Goal: Task Accomplishment & Management: Complete application form

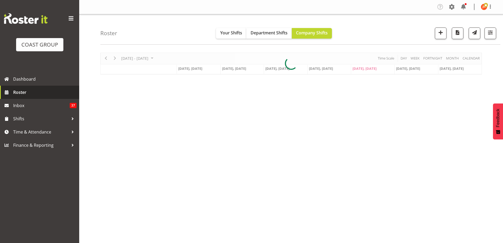
click at [24, 92] on span "Roster" at bounding box center [44, 92] width 63 height 8
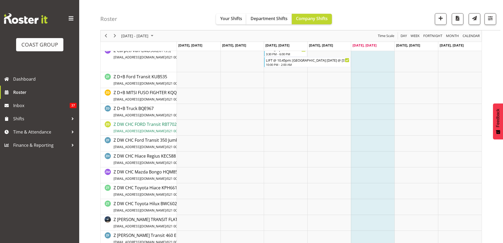
scroll to position [4622, 0]
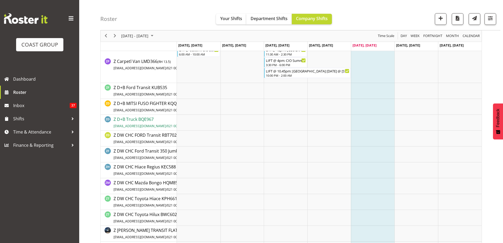
click at [126, 118] on span "Z D+B Truck BQE967 BQE967@exhibitionhire.com / 021 000 000" at bounding box center [150, 122] width 72 height 12
click at [147, 123] on span "Z D+B Truck BQE967 BQE967@exhibitionhire.com / 021 000 000" at bounding box center [150, 122] width 72 height 12
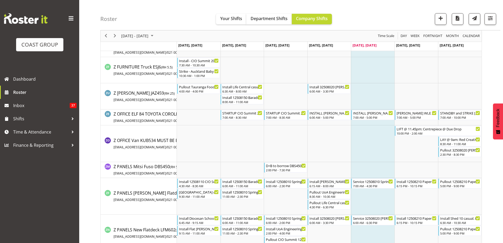
scroll to position [5204, 0]
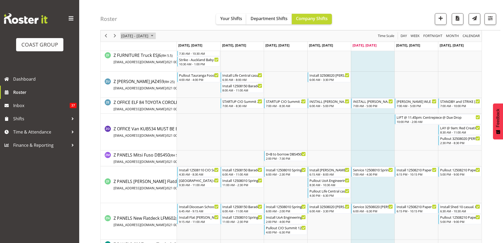
click at [155, 37] on span "August 2025" at bounding box center [152, 36] width 6 height 7
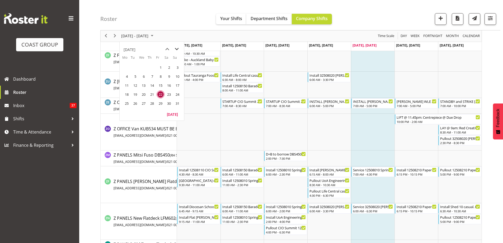
click at [177, 51] on span "next month" at bounding box center [176, 49] width 9 height 10
click at [172, 77] on span "13" at bounding box center [169, 76] width 8 height 8
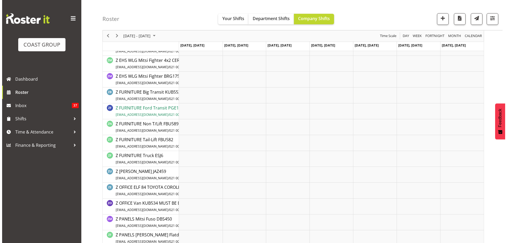
scroll to position [4479, 0]
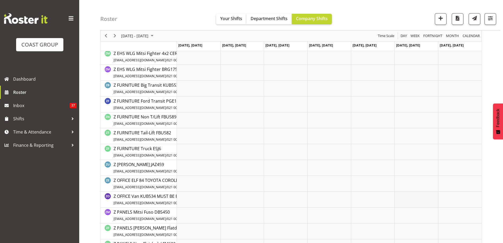
click at [417, 203] on td "Timeline Week of September 13, 2025" at bounding box center [417, 200] width 44 height 16
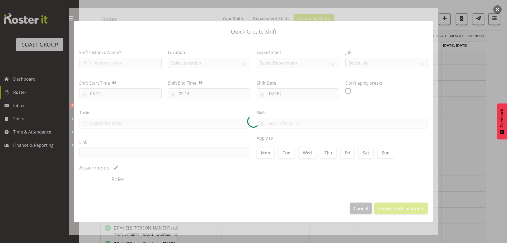
type input "13/09/2025"
checkbox input "true"
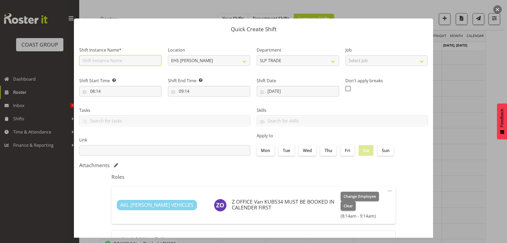
click at [126, 60] on input "text" at bounding box center [120, 60] width 82 height 11
type input "D&B USE"
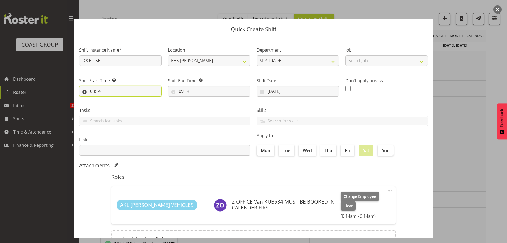
click at [93, 91] on input "08:14" at bounding box center [120, 91] width 82 height 11
click at [116, 107] on select "00 01 02 03 04 05 06 07 08 09 10 11 12 13 14 15 16 17 18 19 20 21 22 23" at bounding box center [115, 105] width 12 height 11
select select "5"
click at [109, 100] on select "00 01 02 03 04 05 06 07 08 09 10 11 12 13 14 15 16 17 18 19 20 21 22 23" at bounding box center [115, 105] width 12 height 11
type input "05:14"
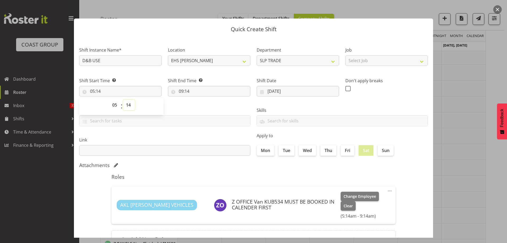
click at [128, 107] on select "00 01 02 03 04 05 06 07 08 09 10 11 12 13 14 15 16 17 18 19 20 21 22 23 24 25 2…" at bounding box center [129, 105] width 12 height 11
select select "0"
click at [123, 100] on select "00 01 02 03 04 05 06 07 08 09 10 11 12 13 14 15 16 17 18 19 20 21 22 23 24 25 2…" at bounding box center [129, 105] width 12 height 11
type input "05:00"
click at [178, 92] on input "09:14" at bounding box center [209, 91] width 82 height 11
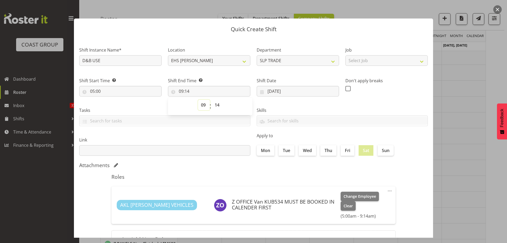
click at [202, 106] on select "00 01 02 03 04 05 06 07 08 09 10 11 12 13 14 15 16 17 18 19 20 21 22 23" at bounding box center [204, 105] width 12 height 11
select select "21"
click at [198, 100] on select "00 01 02 03 04 05 06 07 08 09 10 11 12 13 14 15 16 17 18 19 20 21 22 23" at bounding box center [204, 105] width 12 height 11
type input "21:14"
click at [217, 105] on select "00 01 02 03 04 05 06 07 08 09 10 11 12 13 14 15 16 17 18 19 20 21 22 23 24 25 2…" at bounding box center [218, 105] width 12 height 11
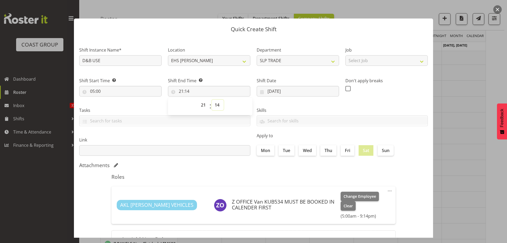
select select "0"
click at [212, 100] on select "00 01 02 03 04 05 06 07 08 09 10 11 12 13 14 15 16 17 18 19 20 21 22 23 24 25 2…" at bounding box center [218, 105] width 12 height 11
type input "21:00"
click at [388, 153] on label "Sun" at bounding box center [386, 150] width 16 height 11
click at [381, 152] on input "Sun" at bounding box center [379, 149] width 3 height 3
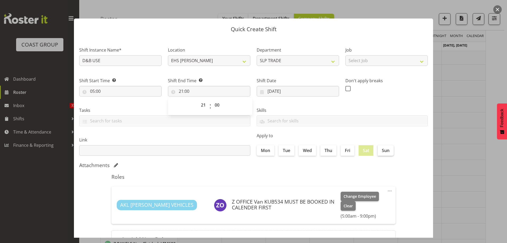
checkbox input "true"
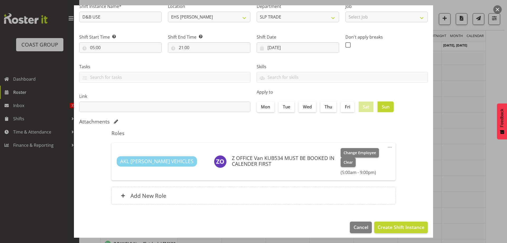
scroll to position [47, 0]
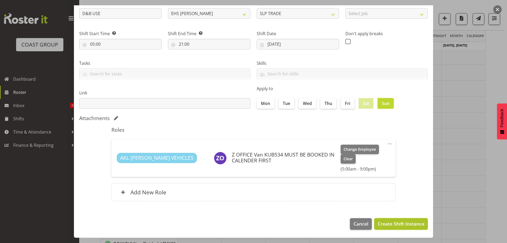
click at [386, 222] on span "Create Shift Instance" at bounding box center [401, 223] width 47 height 7
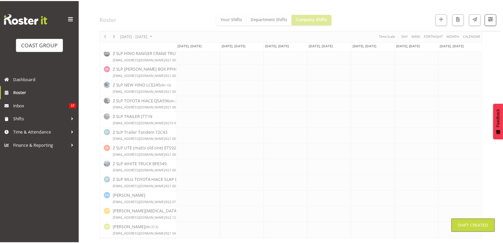
scroll to position [3797, 0]
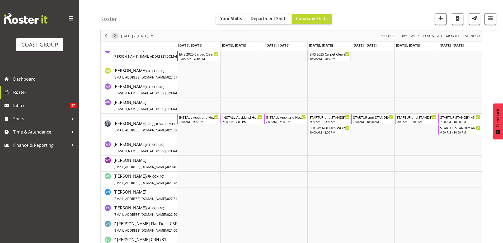
click at [115, 37] on span "Next" at bounding box center [115, 36] width 6 height 7
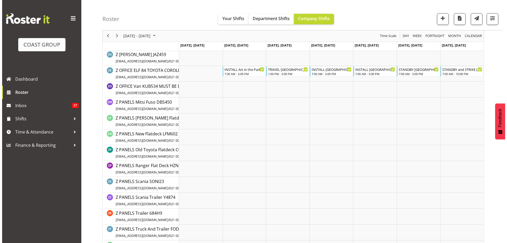
scroll to position [4695, 0]
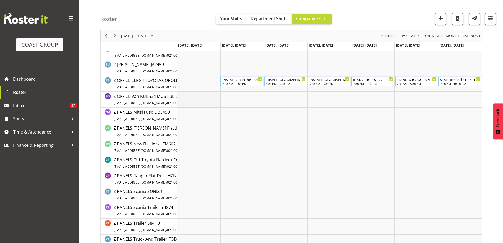
click at [193, 102] on td "Timeline Week of September 20, 2025" at bounding box center [199, 100] width 44 height 16
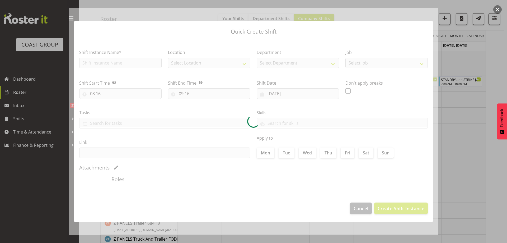
type input "15/09/2025"
checkbox input "true"
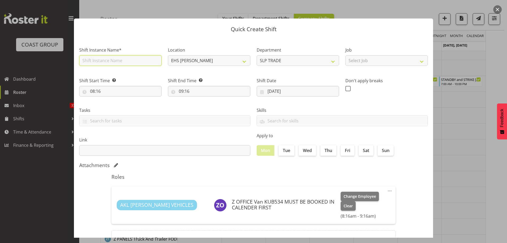
click at [106, 64] on input "text" at bounding box center [120, 60] width 82 height 11
type input "D&B USE"
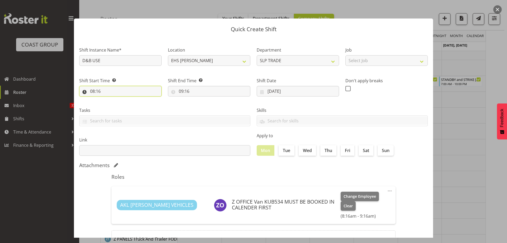
click at [94, 91] on input "08:16" at bounding box center [120, 91] width 82 height 11
click at [117, 105] on select "00 01 02 03 04 05 06 07 08 09 10 11 12 13 14 15 16 17 18 19 20 21 22 23" at bounding box center [115, 105] width 12 height 11
select select "4"
click at [109, 100] on select "00 01 02 03 04 05 06 07 08 09 10 11 12 13 14 15 16 17 18 19 20 21 22 23" at bounding box center [115, 105] width 12 height 11
type input "04:16"
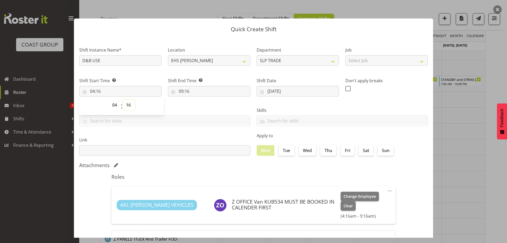
click at [129, 104] on select "00 01 02 03 04 05 06 07 08 09 10 11 12 13 14 15 16 17 18 19 20 21 22 23 24 25 2…" at bounding box center [129, 105] width 12 height 11
select select "0"
click at [123, 100] on select "00 01 02 03 04 05 06 07 08 09 10 11 12 13 14 15 16 17 18 19 20 21 22 23 24 25 2…" at bounding box center [129, 105] width 12 height 11
type input "04:00"
click at [180, 91] on input "09:16" at bounding box center [209, 91] width 82 height 11
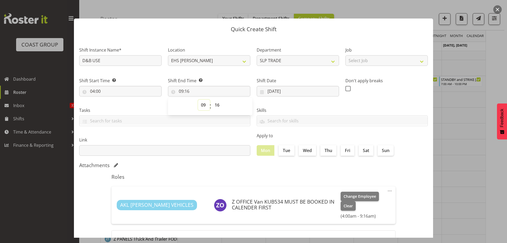
click at [201, 102] on select "00 01 02 03 04 05 06 07 08 09 10 11 12 13 14 15 16 17 18 19 20 21 22 23" at bounding box center [204, 105] width 12 height 11
select select "17"
click at [198, 100] on select "00 01 02 03 04 05 06 07 08 09 10 11 12 13 14 15 16 17 18 19 20 21 22 23" at bounding box center [204, 105] width 12 height 11
type input "17:16"
click at [217, 106] on select "00 01 02 03 04 05 06 07 08 09 10 11 12 13 14 15 16 17 18 19 20 21 22 23 24 25 2…" at bounding box center [218, 105] width 12 height 11
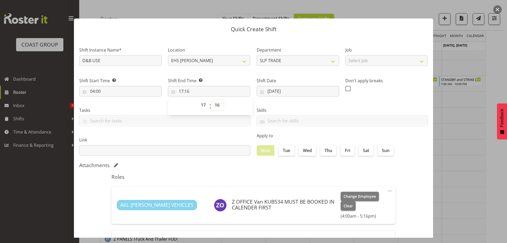
select select "0"
click at [212, 100] on select "00 01 02 03 04 05 06 07 08 09 10 11 12 13 14 15 16 17 18 19 20 21 22 23 24 25 2…" at bounding box center [218, 105] width 12 height 11
type input "17:00"
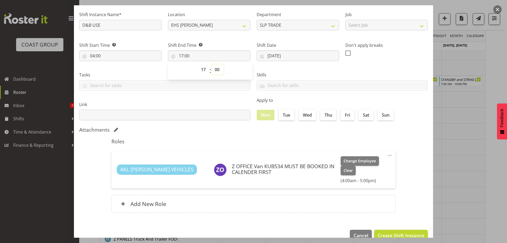
scroll to position [47, 0]
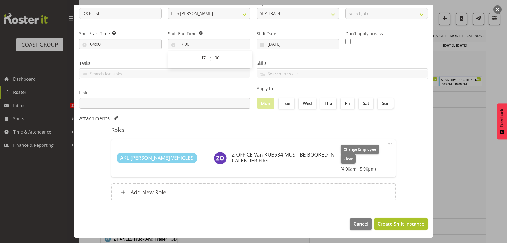
click at [412, 222] on span "Create Shift Instance" at bounding box center [401, 223] width 47 height 7
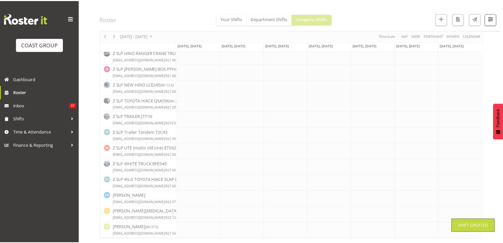
scroll to position [3897, 0]
